Goal: Information Seeking & Learning: Learn about a topic

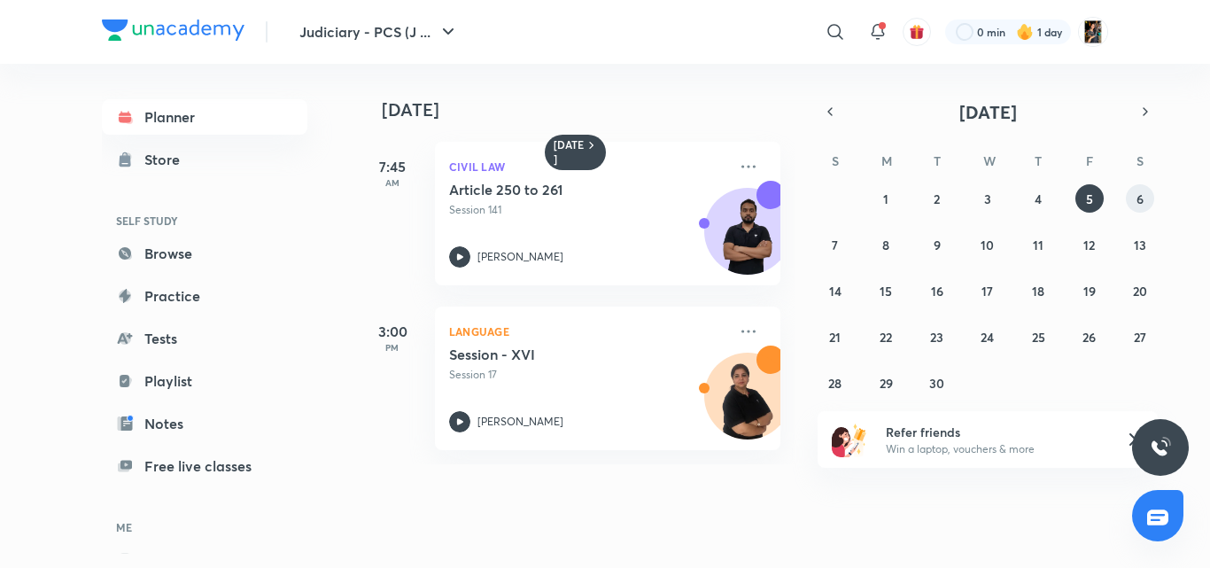
click at [1145, 210] on button "6" at bounding box center [1139, 198] width 28 height 28
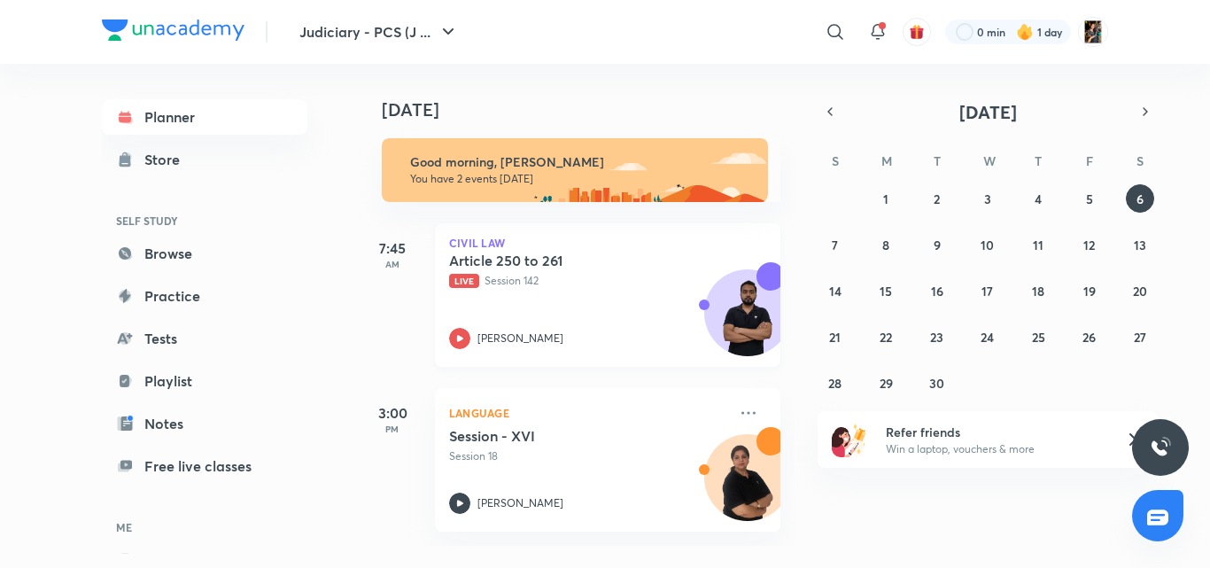
click at [608, 295] on div "Article 250 to 261 Live Session 142 [PERSON_NAME]" at bounding box center [588, 299] width 278 height 97
click at [841, 112] on button "button" at bounding box center [829, 111] width 25 height 25
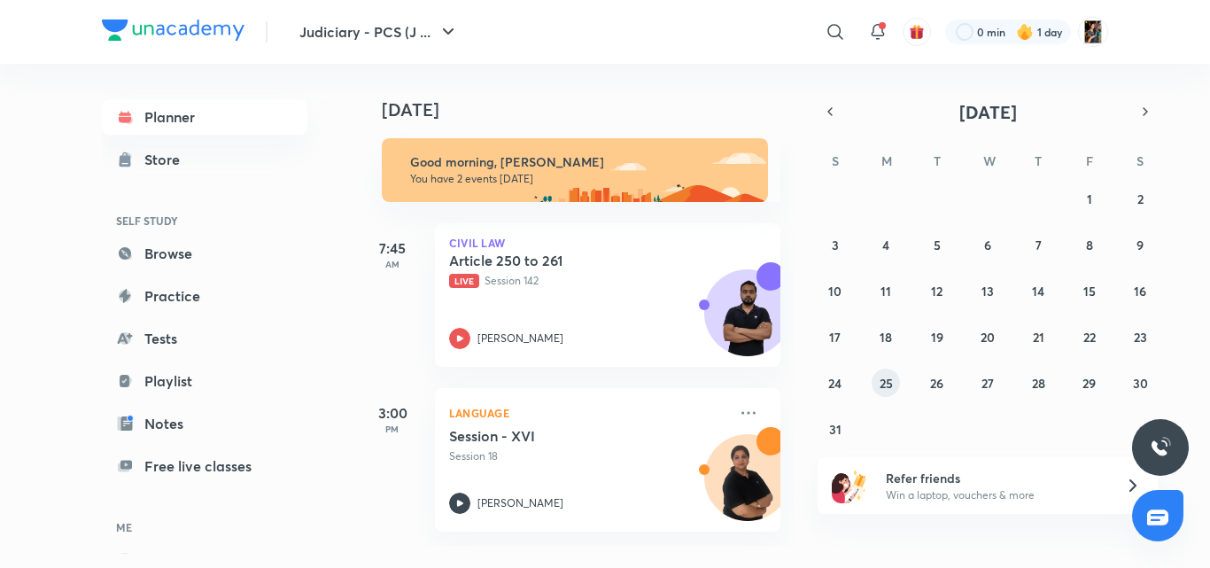
click at [889, 383] on abbr "25" at bounding box center [885, 383] width 13 height 17
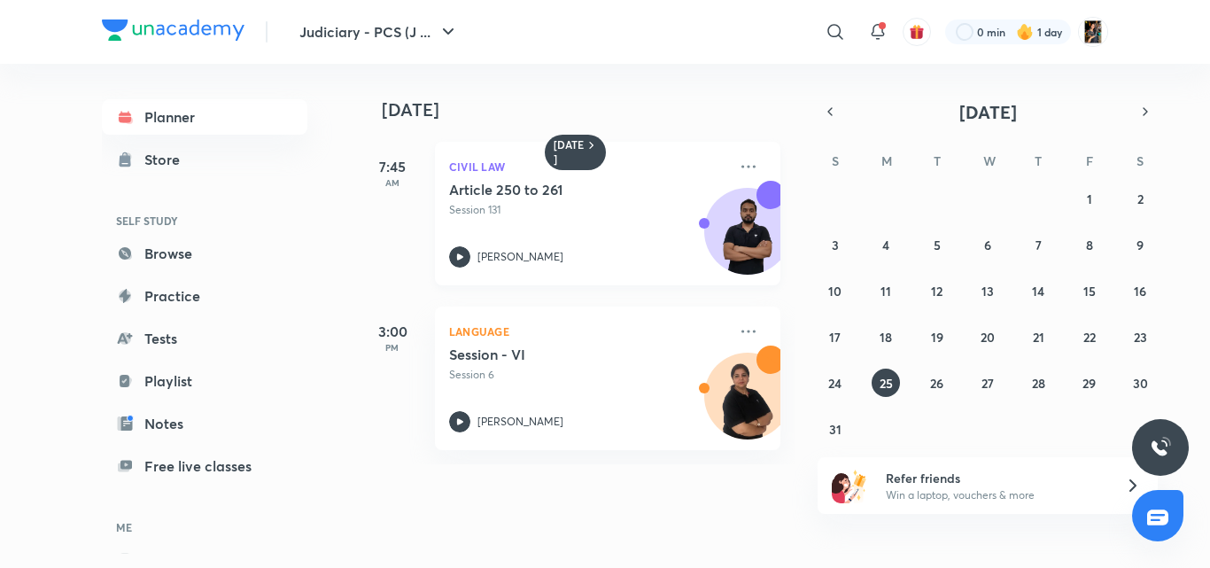
click at [502, 196] on h5 "Article 250 to 261" at bounding box center [559, 190] width 220 height 18
